Goal: Book appointment/travel/reservation

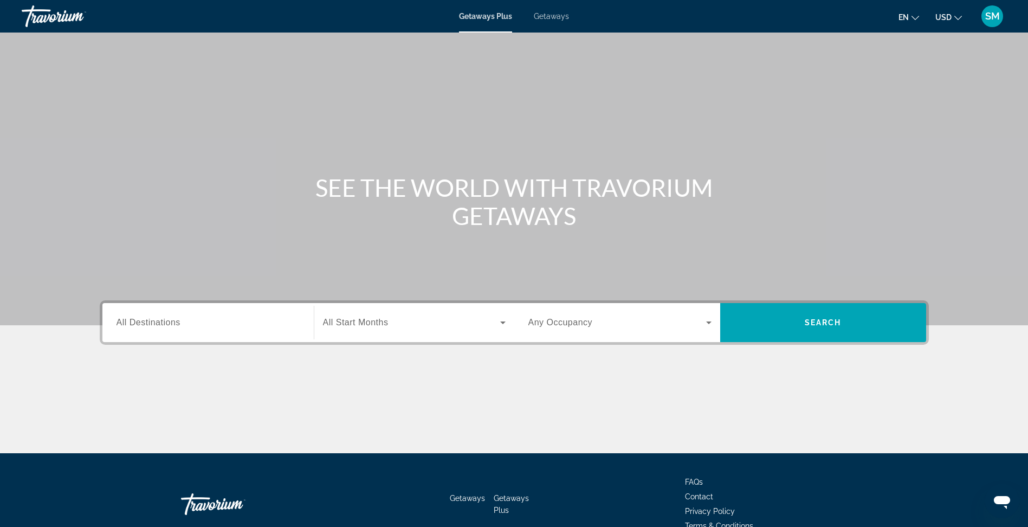
click at [237, 331] on div "Search widget" at bounding box center [208, 322] width 183 height 31
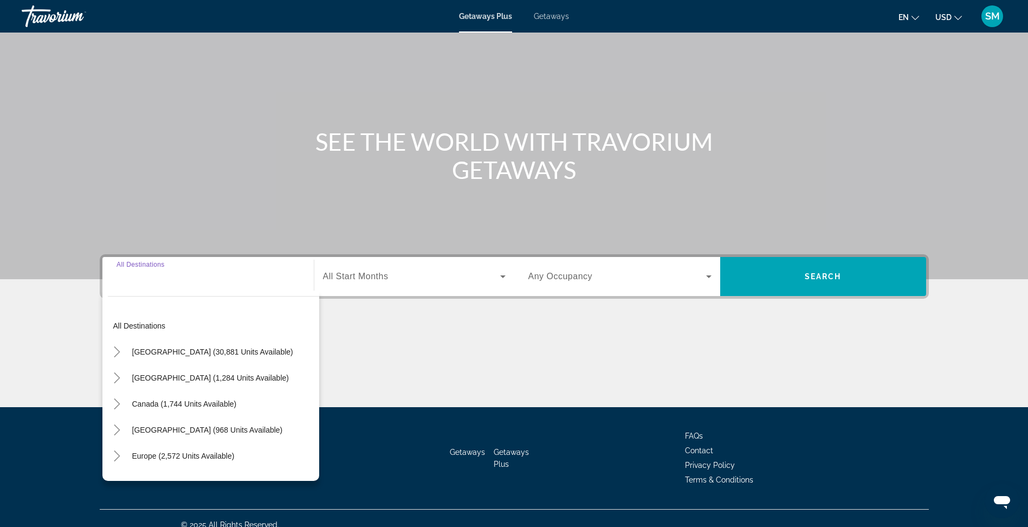
scroll to position [59, 0]
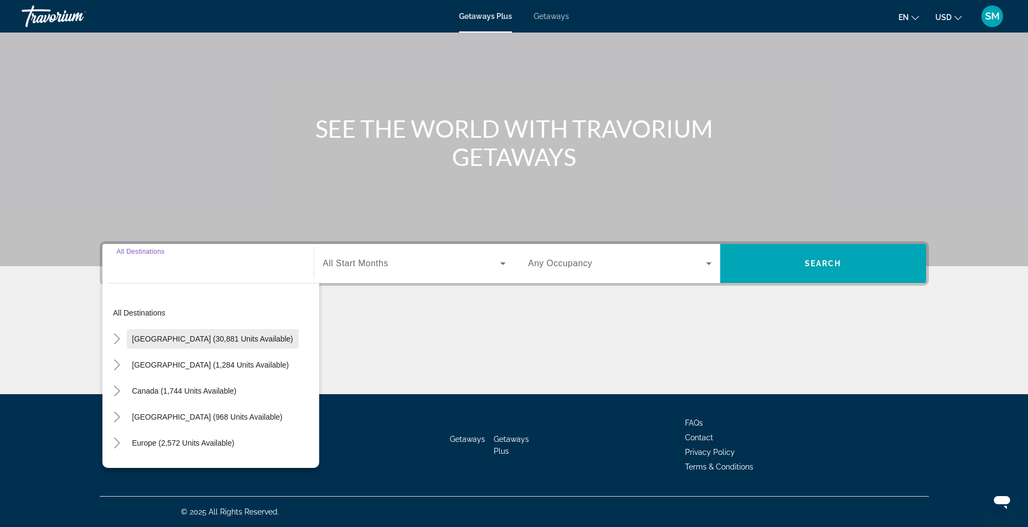
click at [227, 341] on span "[GEOGRAPHIC_DATA] (30,881 units available)" at bounding box center [212, 339] width 161 height 9
type input "**********"
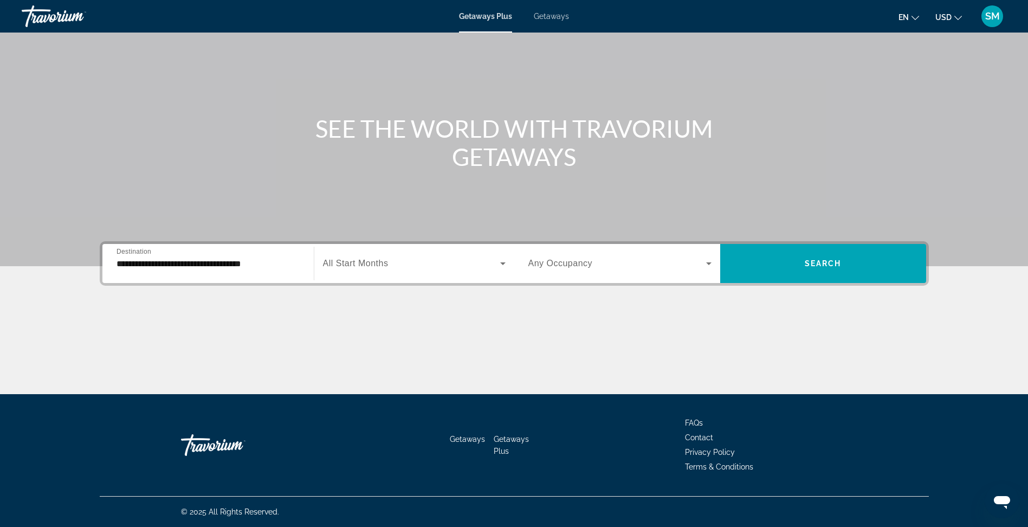
click at [380, 265] on span "All Start Months" at bounding box center [356, 263] width 66 height 9
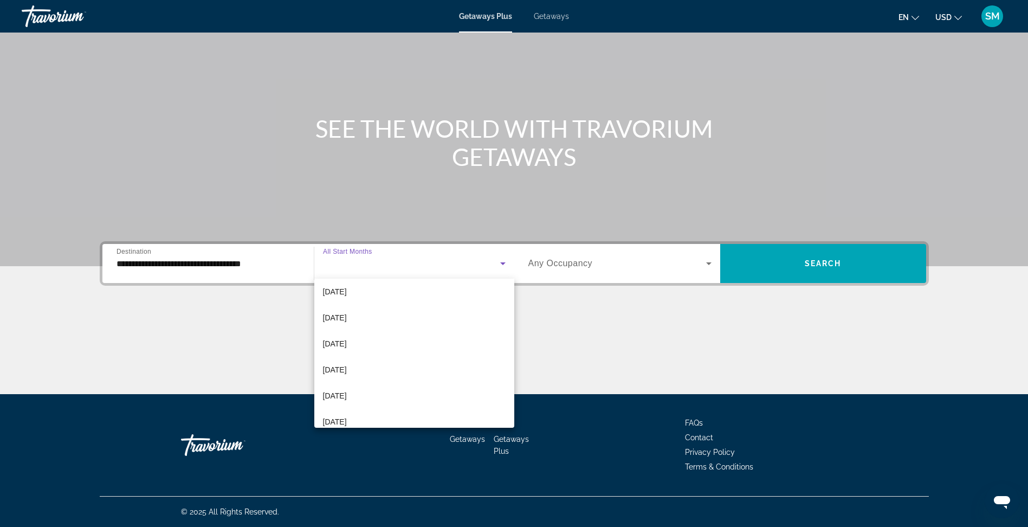
scroll to position [130, 0]
click at [346, 375] on span "[DATE]" at bounding box center [335, 374] width 24 height 13
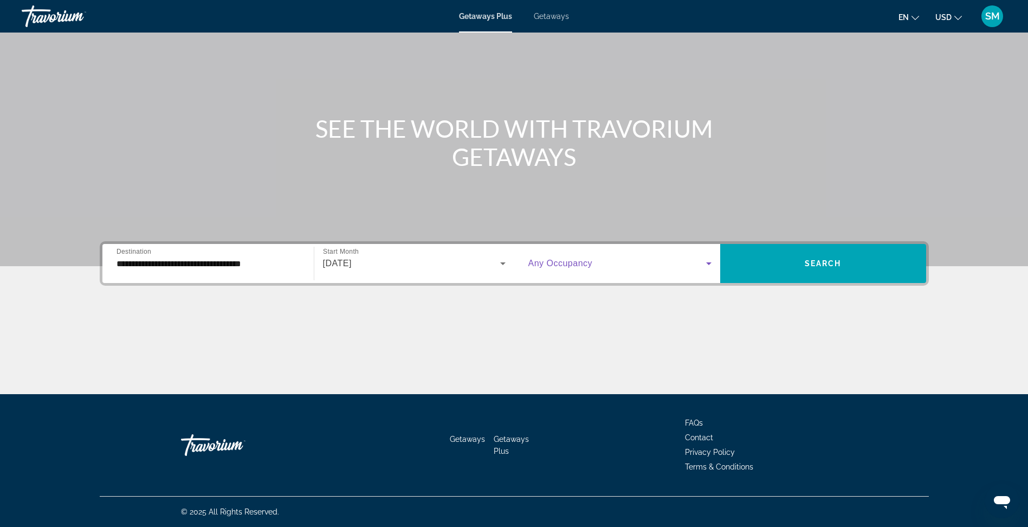
click at [713, 263] on icon "Search widget" at bounding box center [709, 263] width 13 height 13
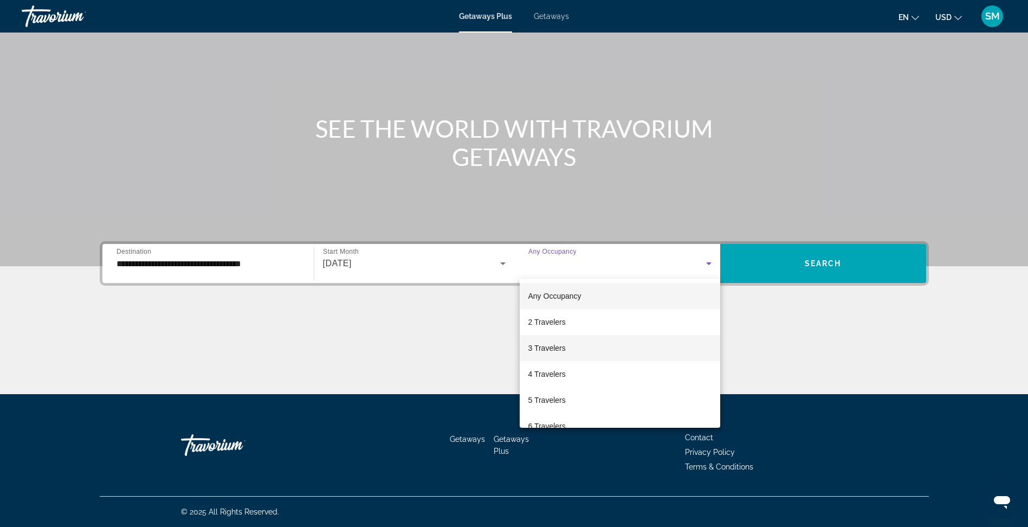
click at [582, 350] on mat-option "3 Travelers" at bounding box center [620, 348] width 201 height 26
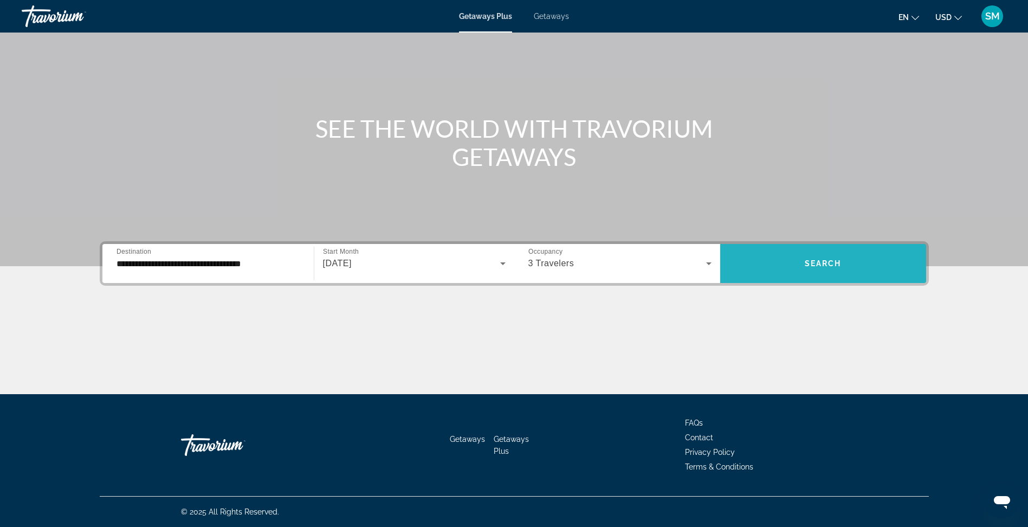
click at [815, 268] on span "Search widget" at bounding box center [824, 263] width 206 height 26
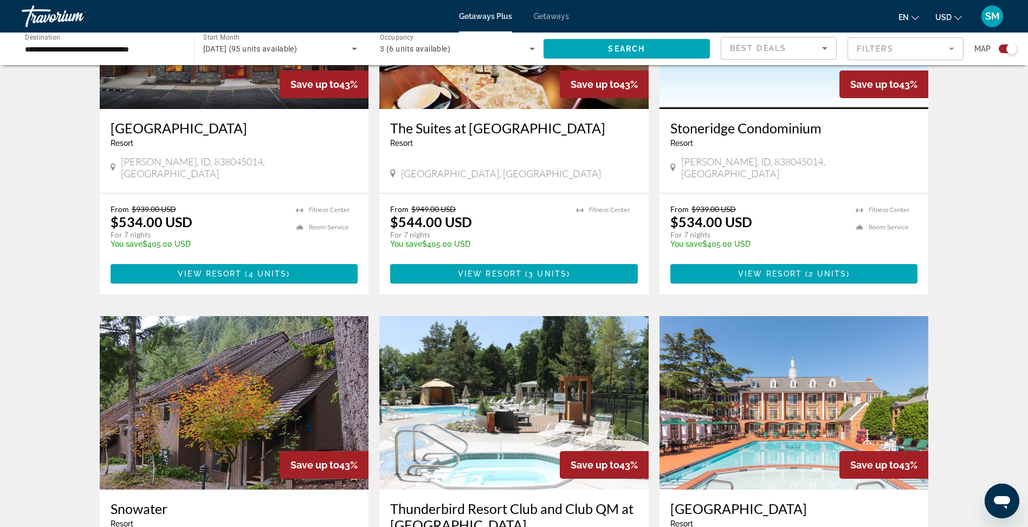
scroll to position [1518, 0]
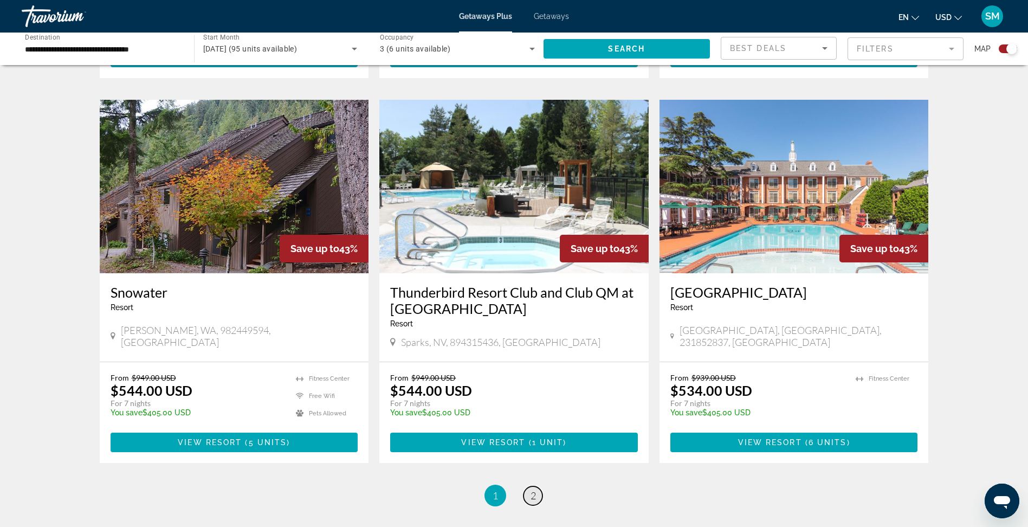
click at [533, 490] on span "2" at bounding box center [533, 496] width 5 height 12
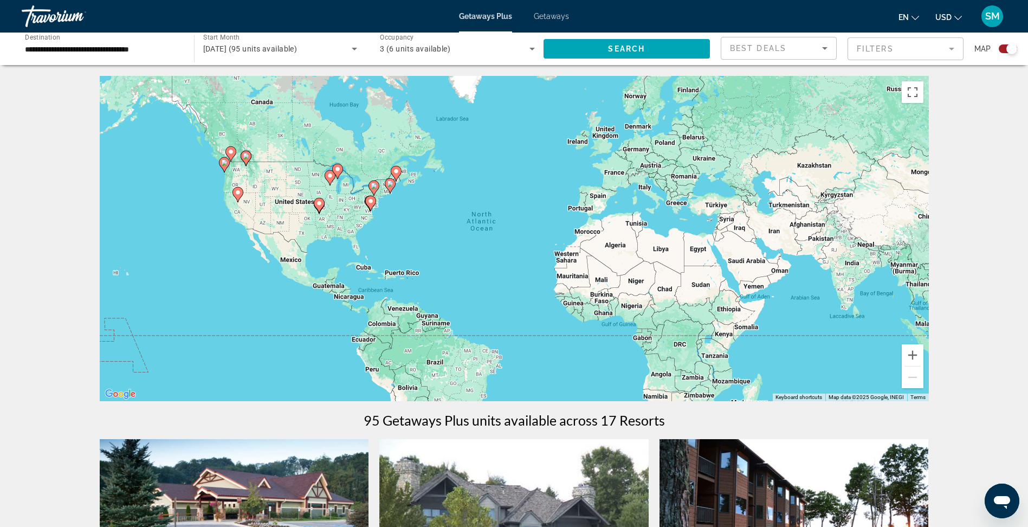
click at [390, 185] on image "Main content" at bounding box center [390, 184] width 7 height 7
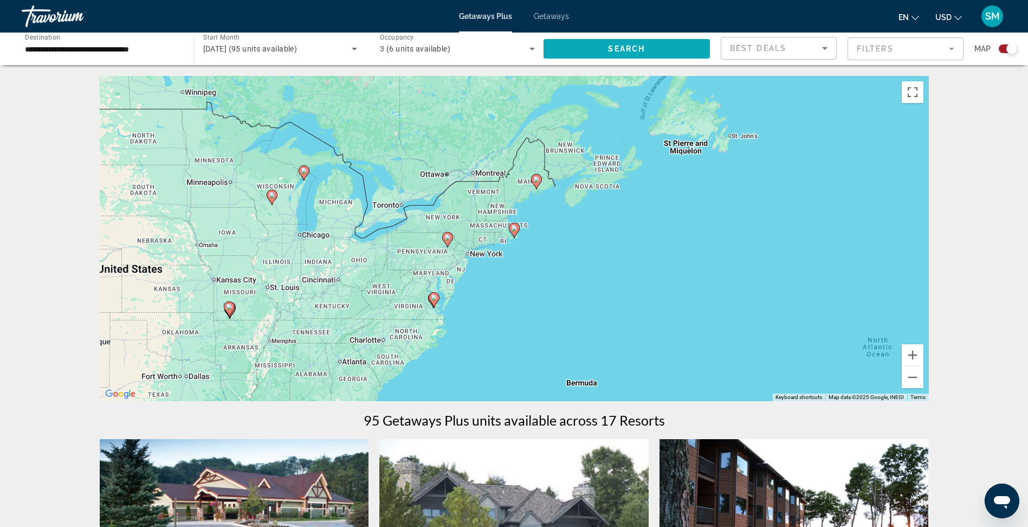
click at [619, 49] on span "Search" at bounding box center [626, 48] width 37 height 9
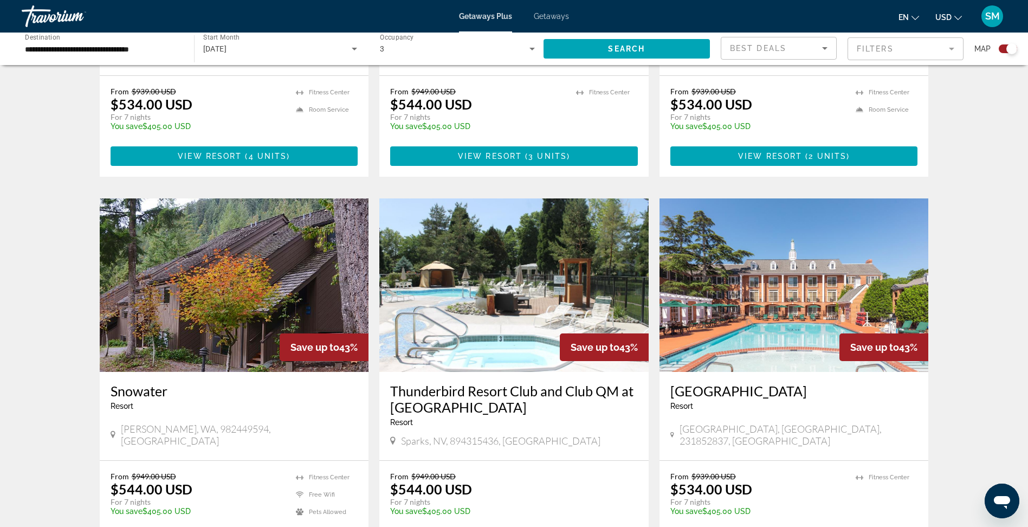
scroll to position [1612, 0]
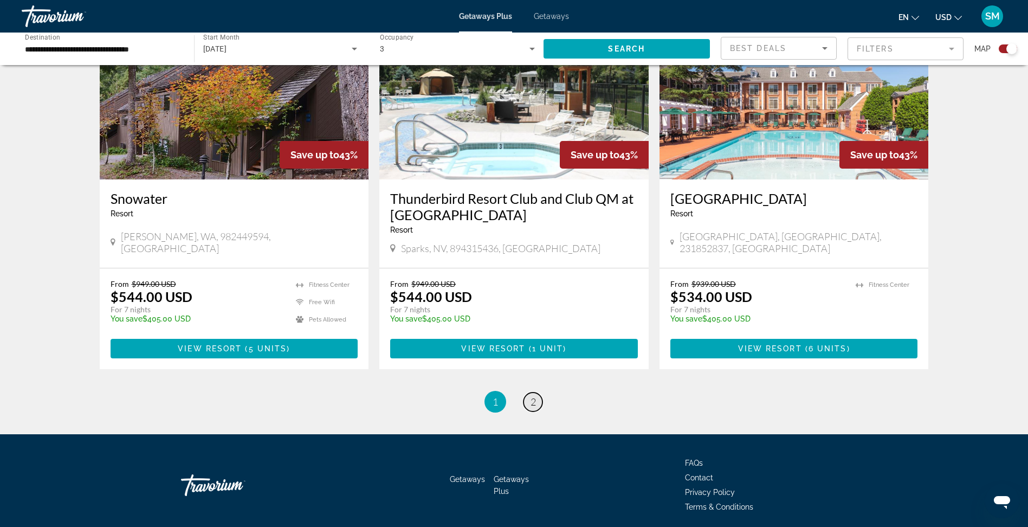
click at [532, 396] on span "2" at bounding box center [533, 402] width 5 height 12
